Goal: Task Accomplishment & Management: Use online tool/utility

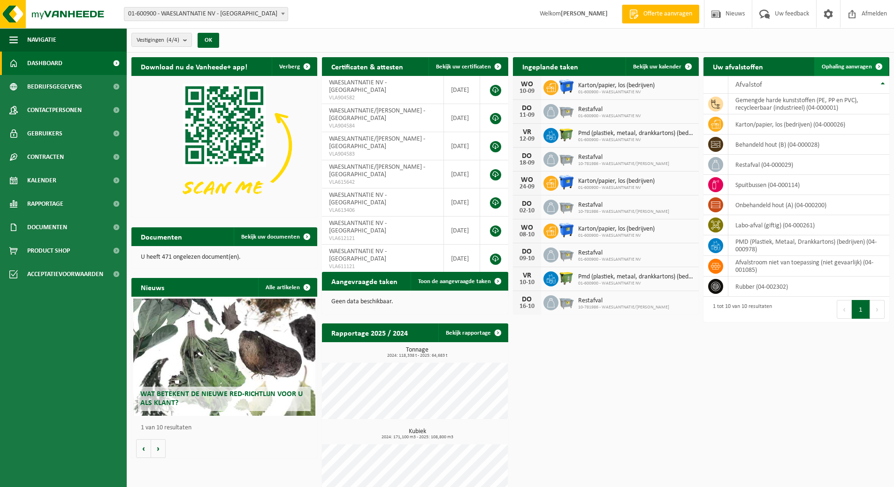
click at [835, 64] on span "Ophaling aanvragen" at bounding box center [846, 67] width 50 height 6
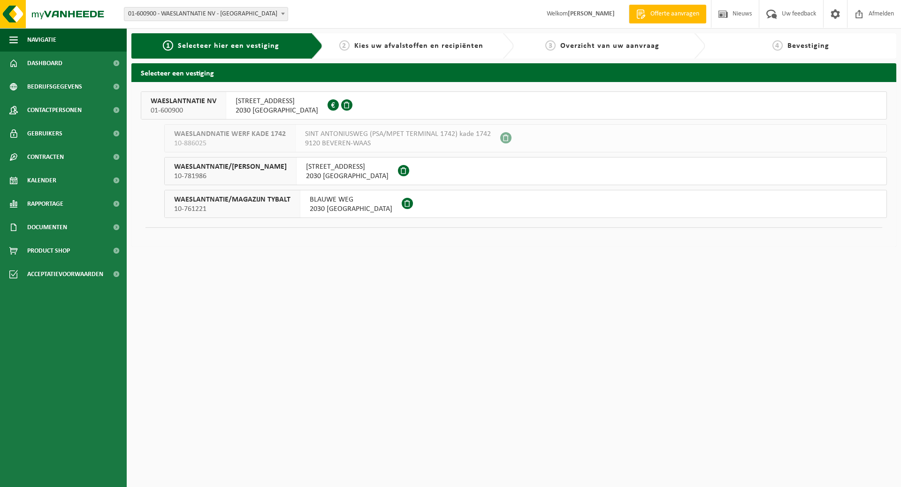
click at [253, 106] on span "2030 ANTWERPEN" at bounding box center [276, 110] width 83 height 9
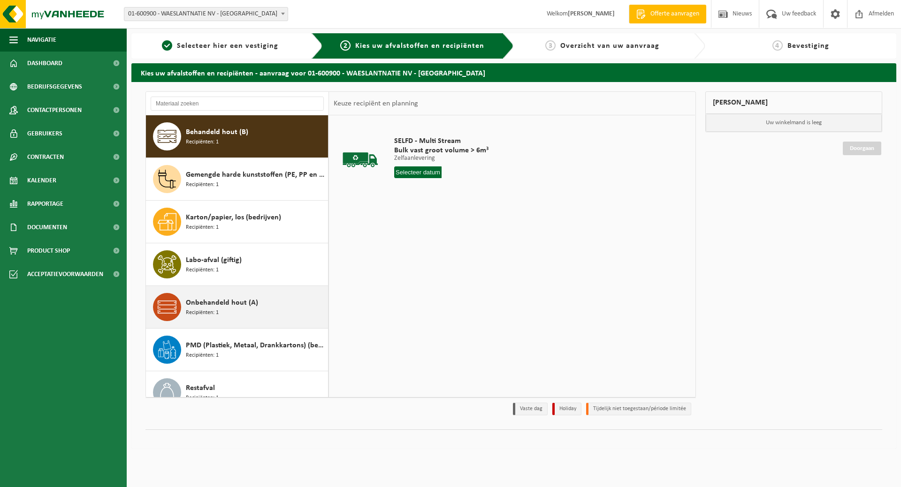
click at [203, 304] on span "Onbehandeld hout (A)" at bounding box center [222, 302] width 72 height 11
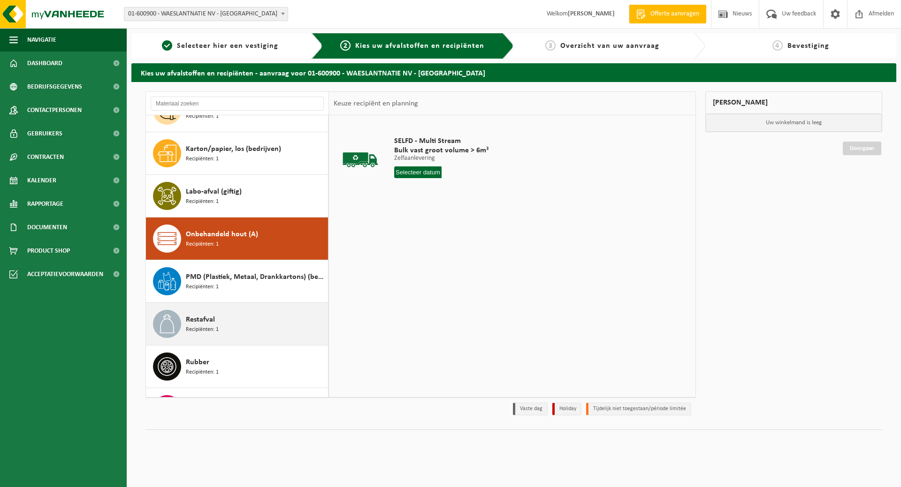
scroll to position [102, 0]
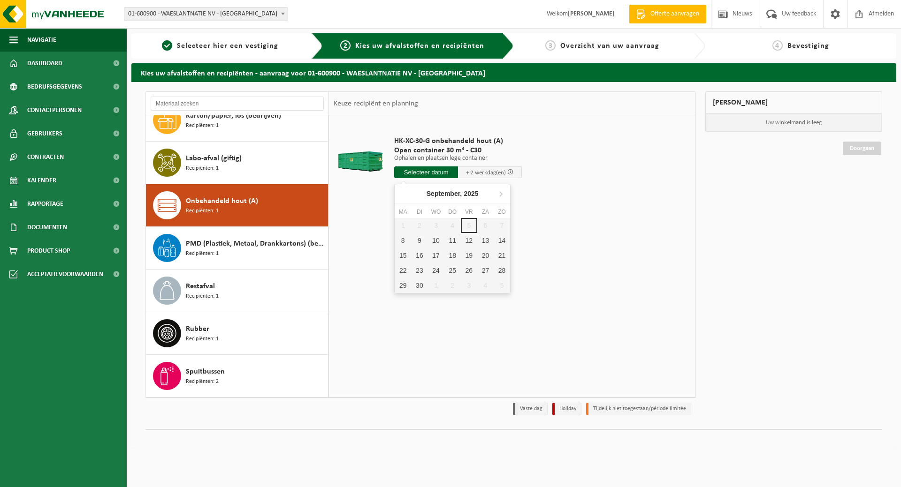
click at [430, 174] on input "text" at bounding box center [426, 173] width 64 height 12
click at [402, 241] on div "8" at bounding box center [403, 240] width 16 height 15
type input "Van 2025-09-08"
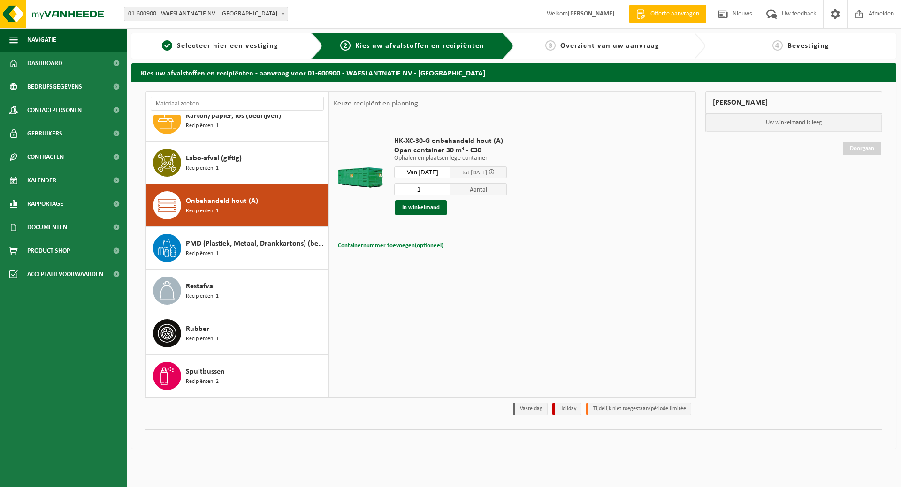
click at [359, 244] on span "Containernummer toevoegen(optioneel)" at bounding box center [391, 246] width 106 height 6
type input "C30-185"
drag, startPoint x: 402, startPoint y: 244, endPoint x: 352, endPoint y: 244, distance: 49.7
click at [352, 244] on div "Containernummer toevoegen(optioneel) Annuleren C30-185" at bounding box center [512, 246] width 352 height 14
click at [417, 205] on button "In winkelmand" at bounding box center [421, 207] width 52 height 15
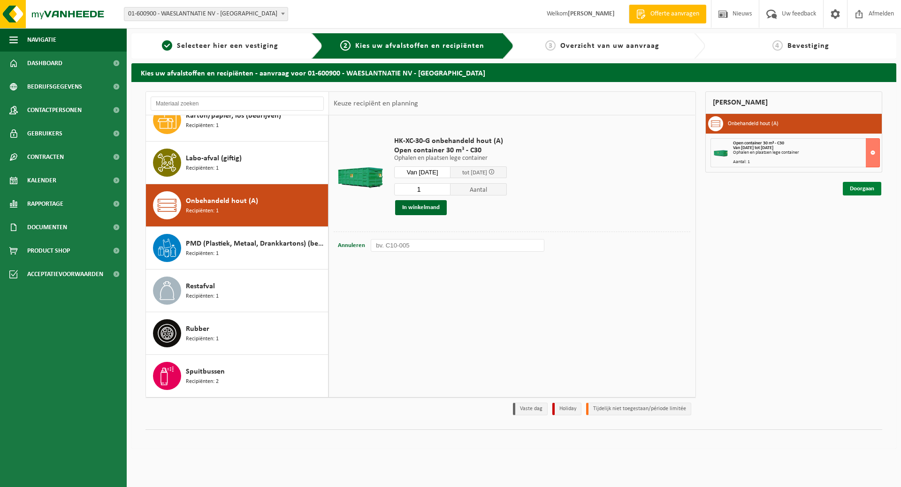
click at [858, 188] on link "Doorgaan" at bounding box center [862, 189] width 38 height 14
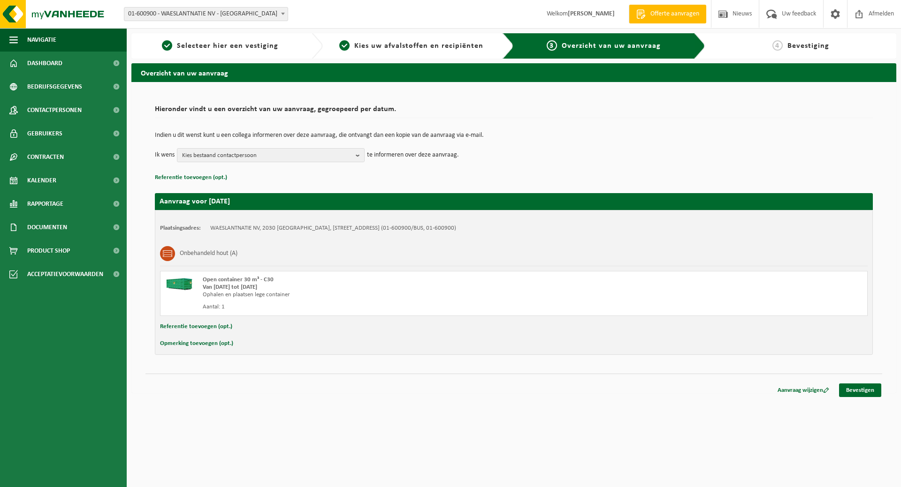
click at [187, 344] on button "Opmerking toevoegen (opt.)" at bounding box center [196, 344] width 73 height 12
click at [276, 351] on input "text" at bounding box center [532, 345] width 652 height 14
click at [416, 344] on input "wegens bouwwerkzaamheden is de container enkel in de namiddag bereikbaar" at bounding box center [532, 345] width 652 height 14
type input "wegens bouwwerkzaamheden is de container enkel in de namiddag bereikbaar"
click at [852, 394] on link "Bevestigen" at bounding box center [860, 393] width 42 height 14
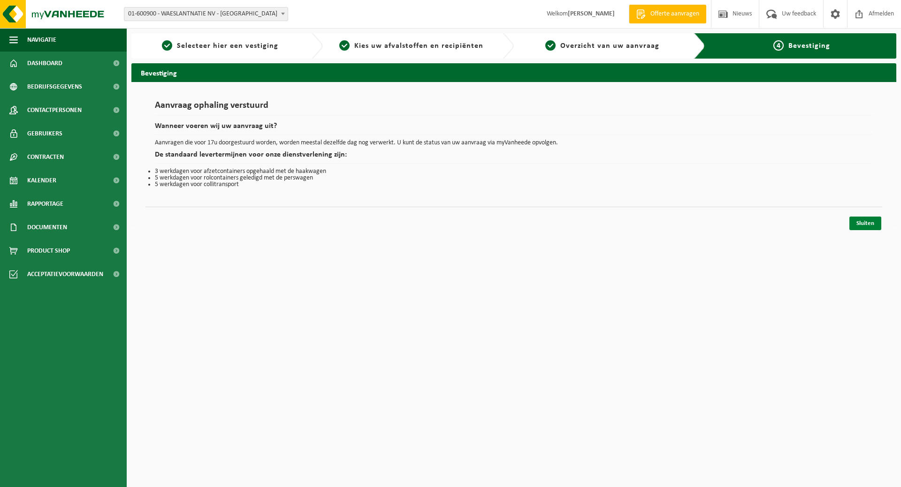
click at [856, 223] on link "Sluiten" at bounding box center [865, 224] width 32 height 14
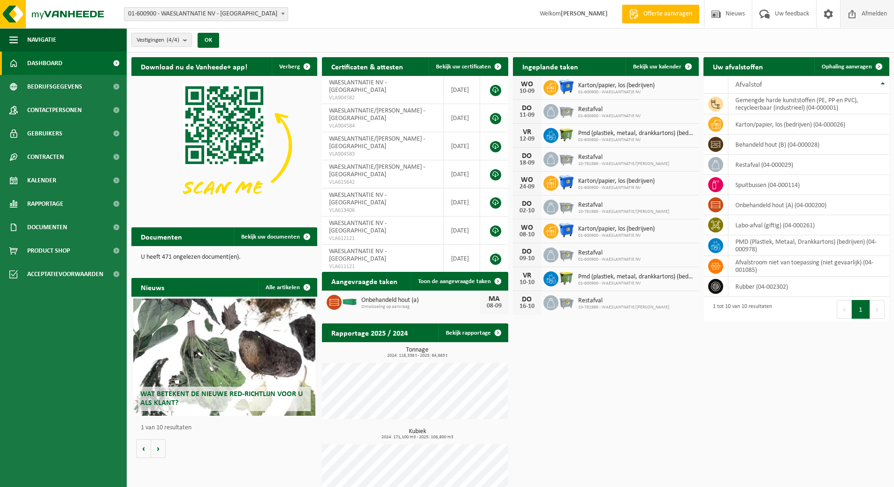
click at [871, 12] on span "Afmelden" at bounding box center [874, 14] width 30 height 28
